Goal: Task Accomplishment & Management: Use online tool/utility

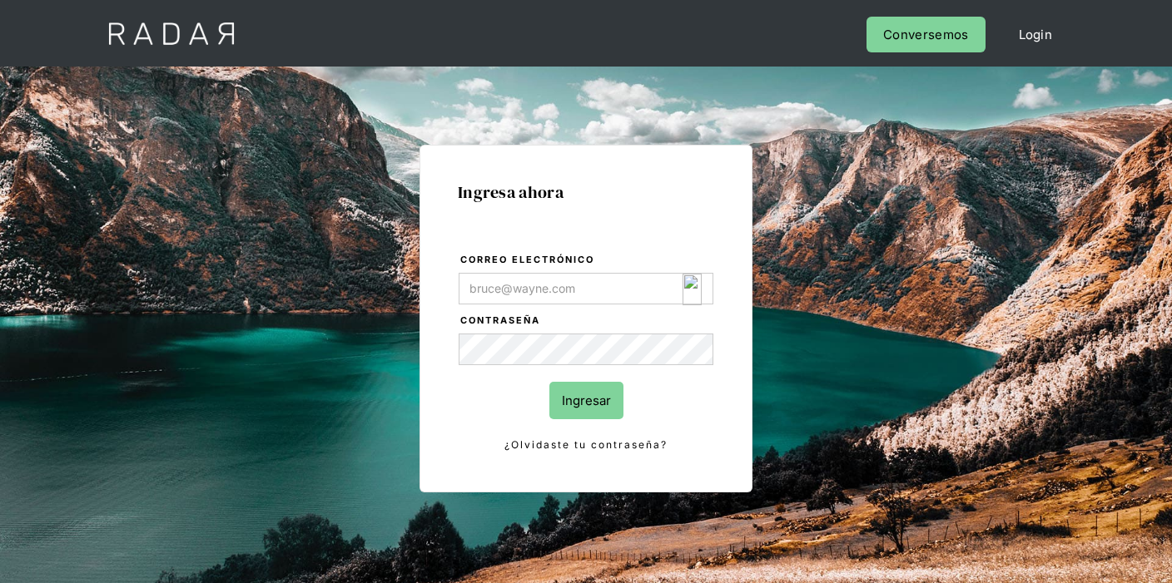
click at [686, 289] on img "Login Form" at bounding box center [691, 290] width 19 height 32
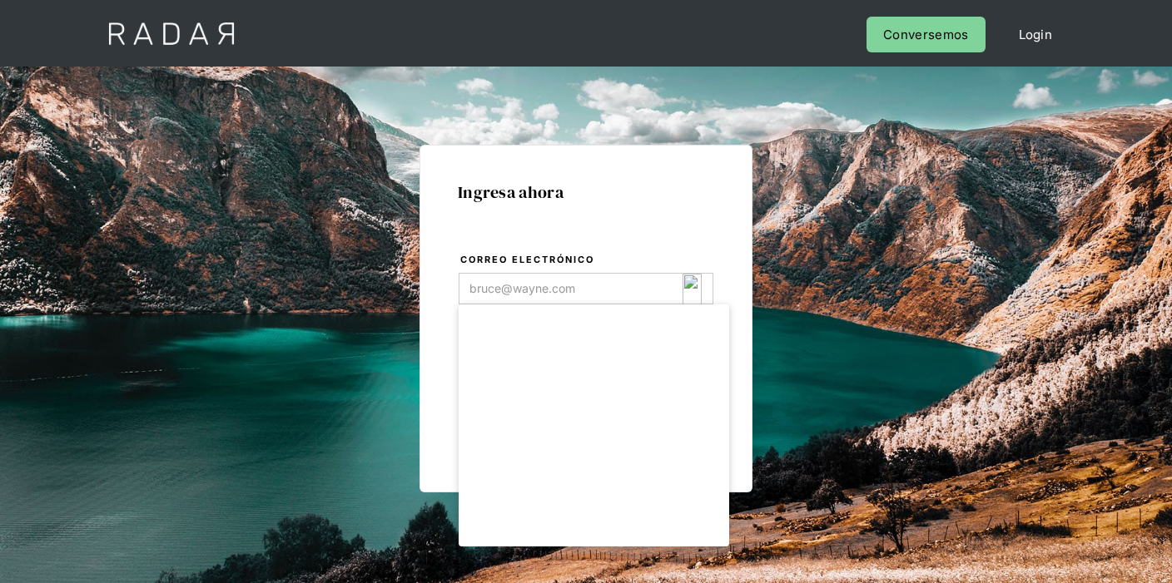
type input "[EMAIL_ADDRESS][DOMAIN_NAME]"
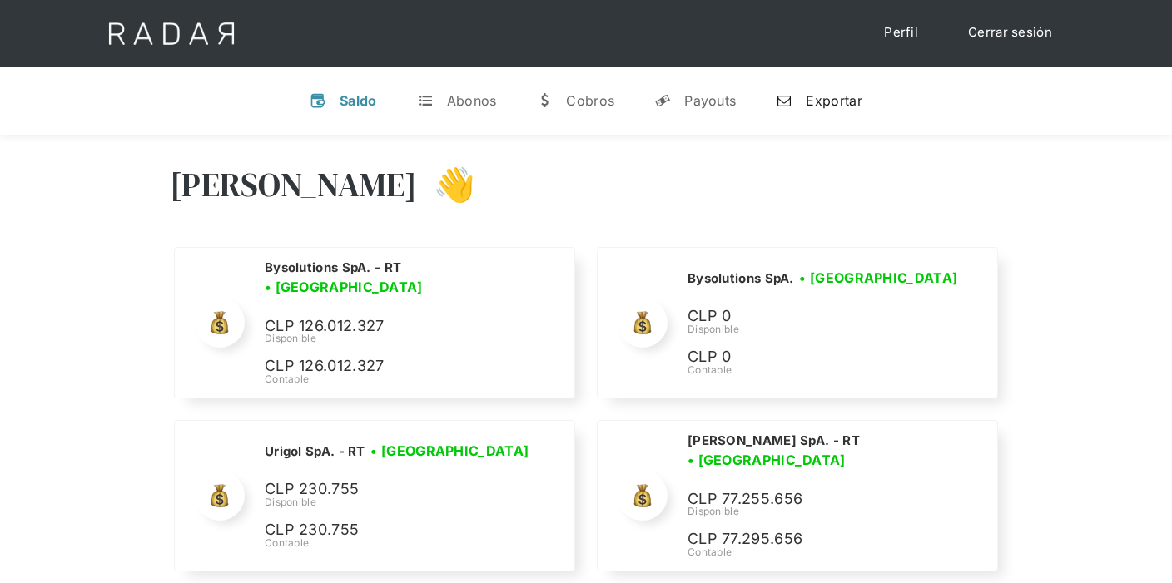
click at [813, 97] on div "Exportar" at bounding box center [834, 100] width 56 height 17
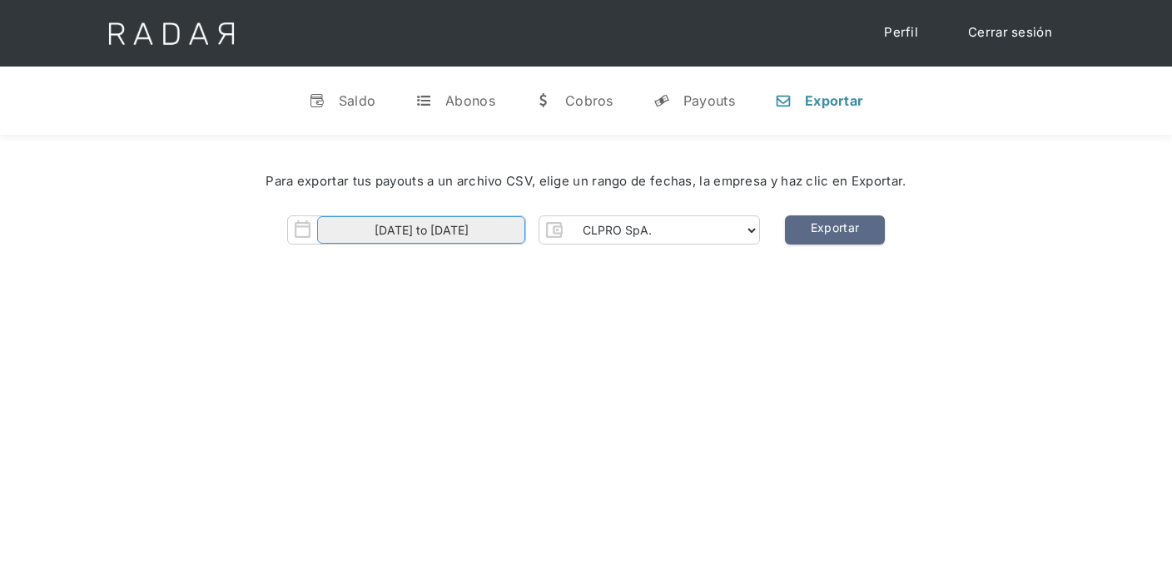
click at [483, 240] on input "[DATE] to [DATE]" at bounding box center [421, 229] width 208 height 27
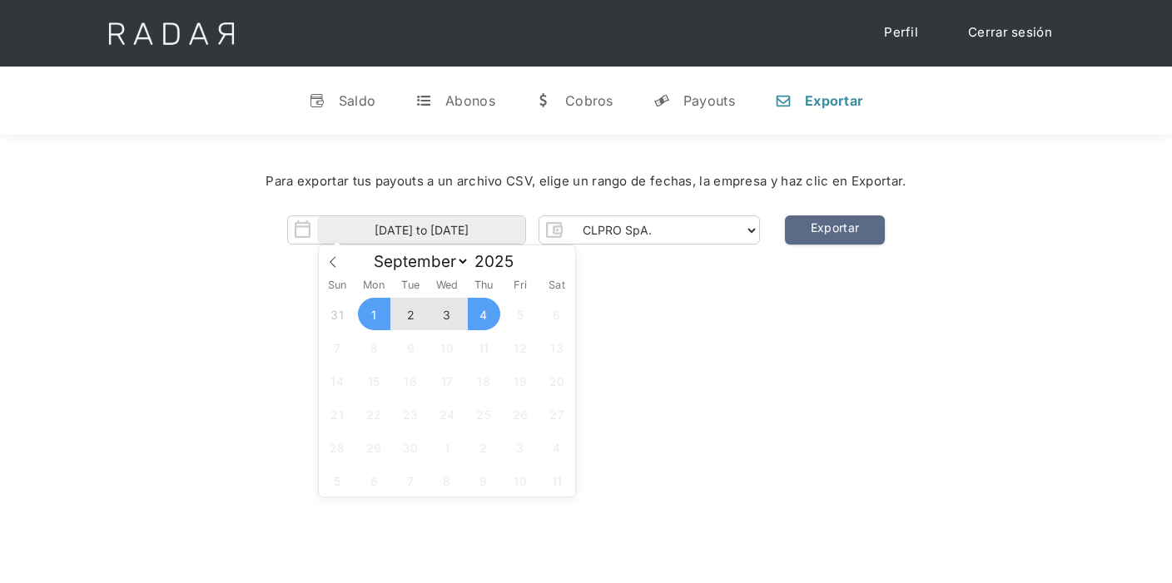
click at [628, 319] on div "[PERSON_NAME] 👋 Cargando tus cuentas... Nombre de la empresa • [GEOGRAPHIC_DATA…" at bounding box center [586, 426] width 1172 height 583
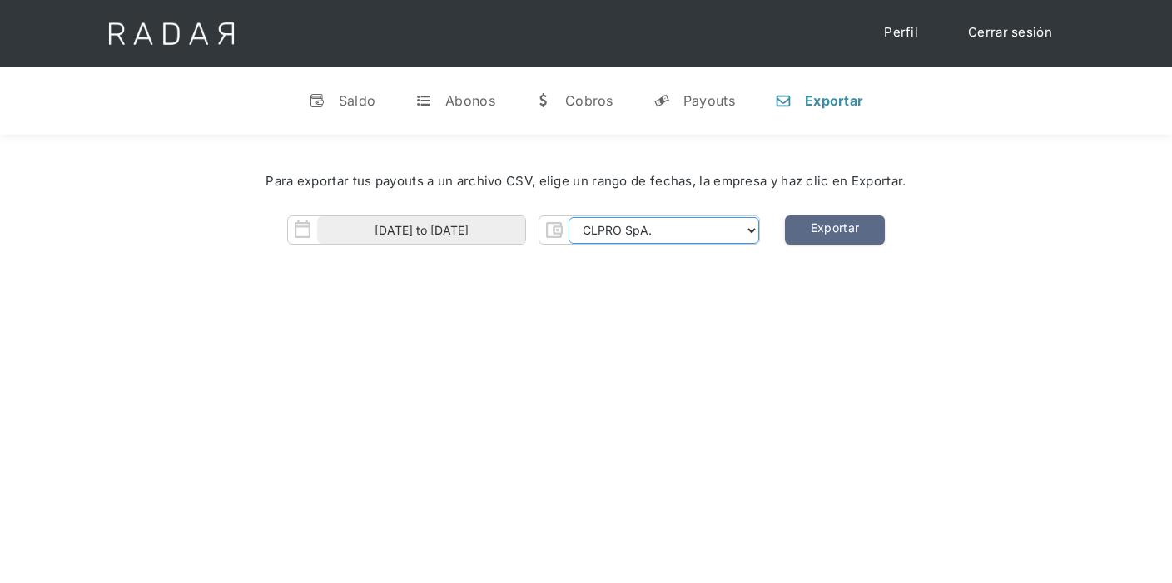
click at [610, 233] on select "CLPRO SpA. [PERSON_NAME] SpA. Urigol SpA. Bysolutions SpA. Clmax SpA. Andes Pay…" at bounding box center [663, 230] width 191 height 27
click at [570, 217] on select "CLPRO SpA. [PERSON_NAME] SpA. Urigol SpA. Bysolutions SpA. Clmax SpA. Andes Pay…" at bounding box center [663, 230] width 191 height 27
click at [841, 229] on link "Exportar" at bounding box center [835, 230] width 100 height 29
click at [603, 234] on select "CLPRO SpA. [PERSON_NAME] SpA. Urigol SpA. Bysolutions SpA. Clmax SpA. Andes Pay…" at bounding box center [663, 230] width 191 height 27
select select "[PERSON_NAME]-rt"
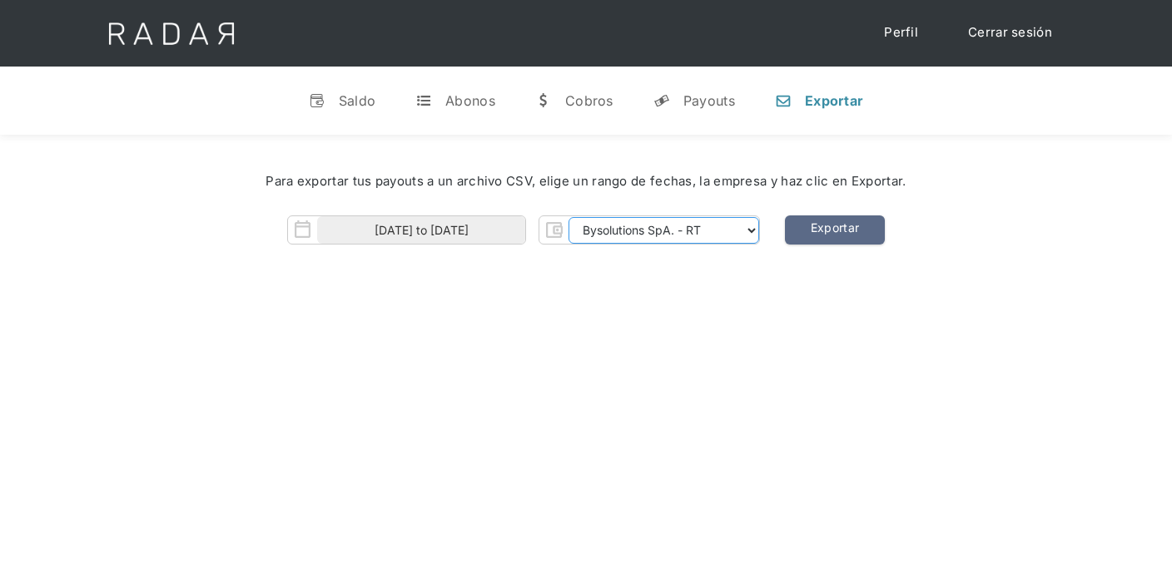
click at [570, 217] on select "CLPRO SpA. [PERSON_NAME] SpA. Urigol SpA. Bysolutions SpA. Clmax SpA. Andes Pay…" at bounding box center [663, 230] width 191 height 27
click at [821, 227] on link "Exportar" at bounding box center [835, 230] width 100 height 29
